Goal: Check status

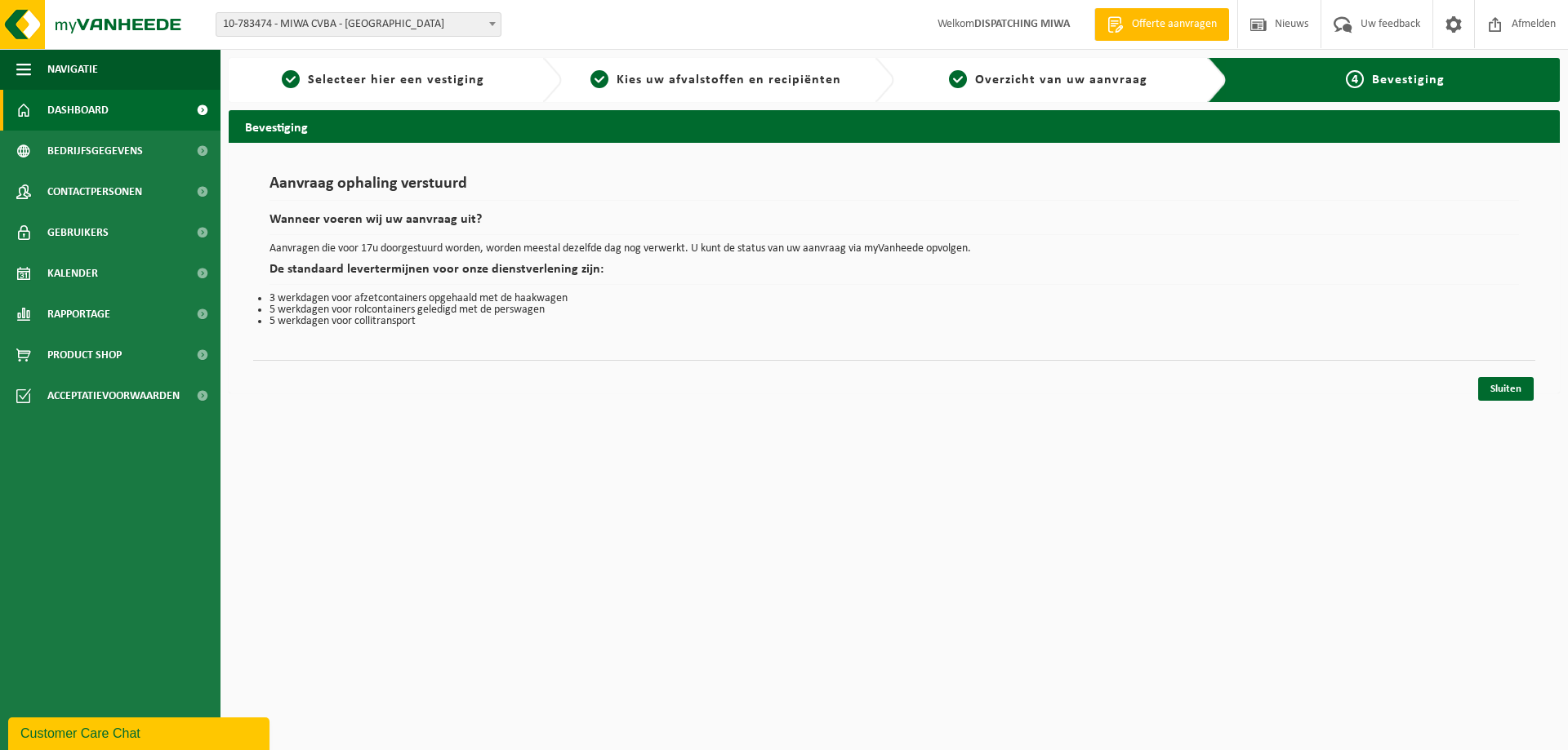
click at [69, 105] on span "Dashboard" at bounding box center [78, 110] width 61 height 41
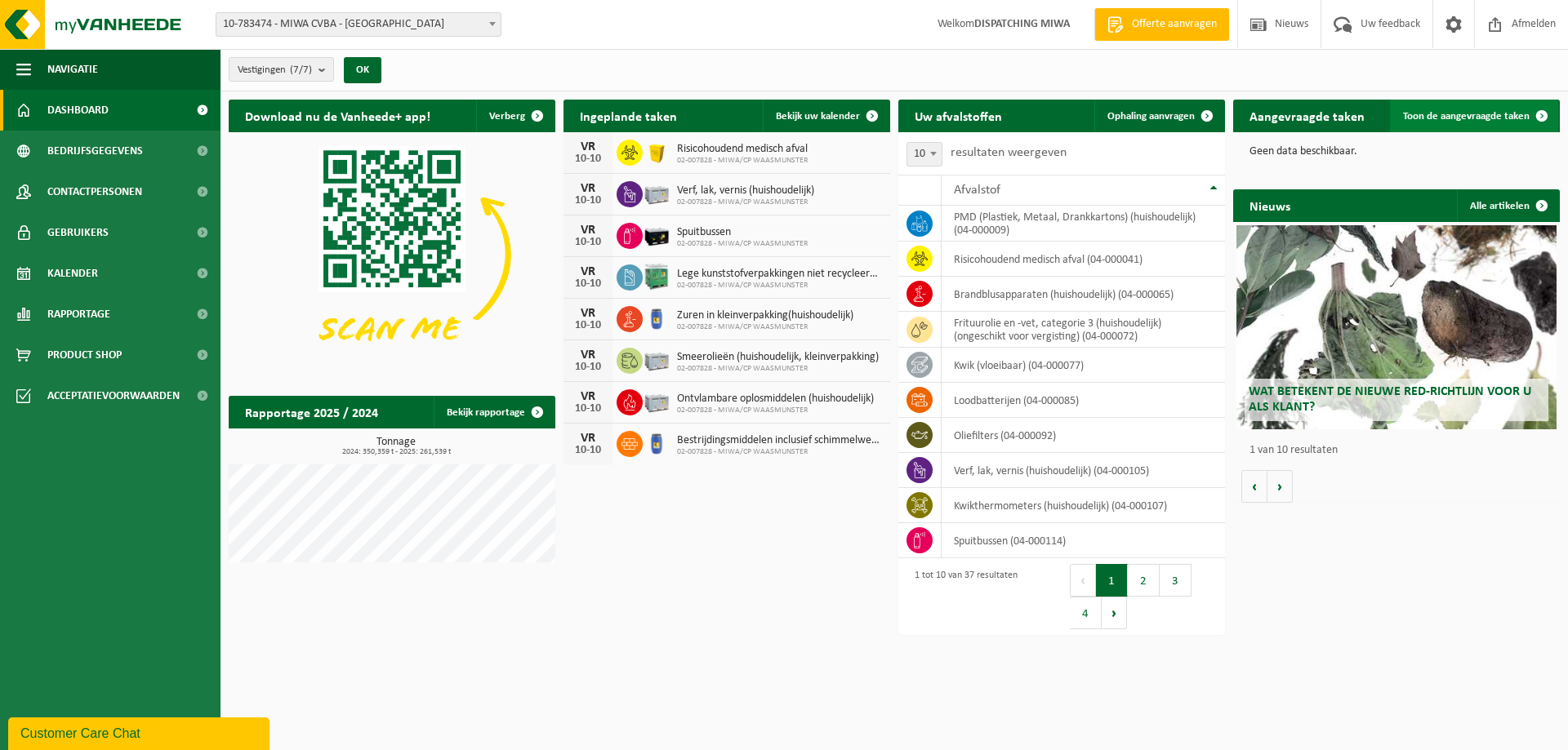
click at [1453, 111] on span "Toon de aangevraagde taken" at bounding box center [1466, 116] width 127 height 10
